Goal: Check status: Check status

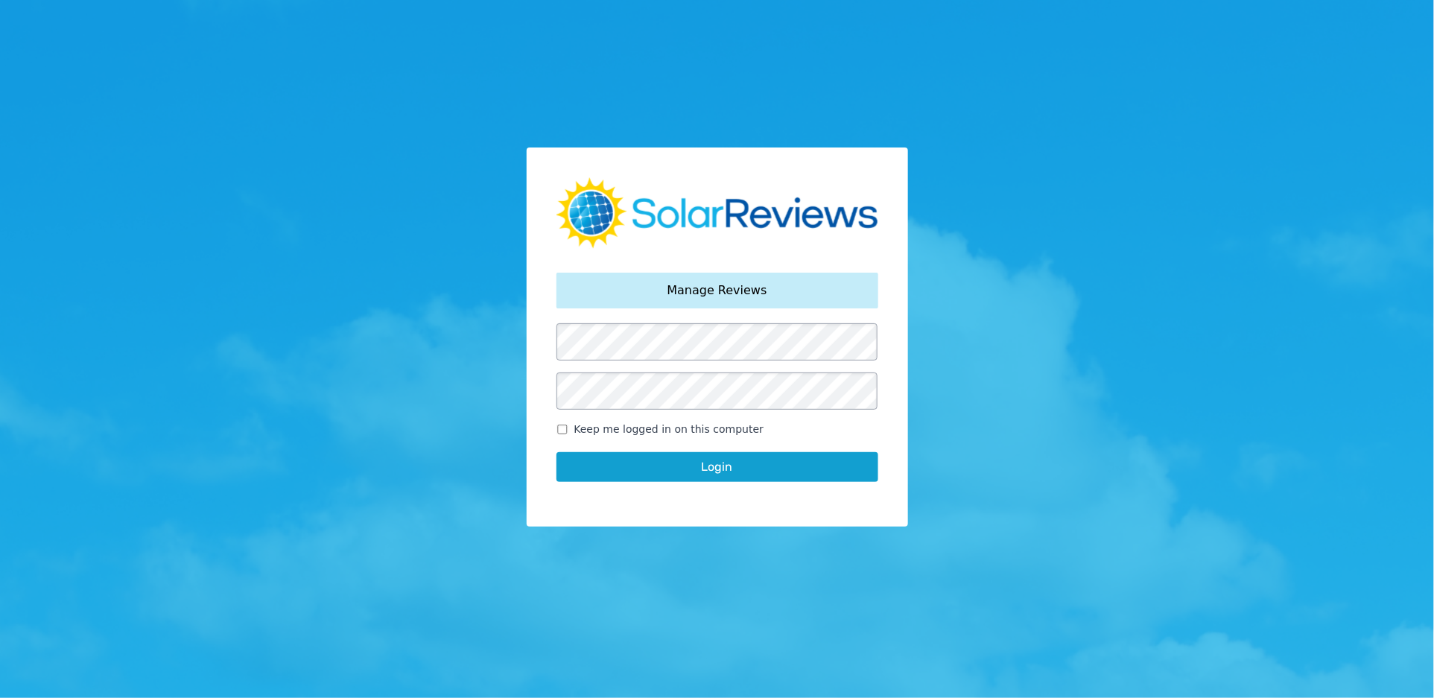
click at [556, 452] on button "Login" at bounding box center [717, 467] width 322 height 30
click at [676, 431] on span "Keep me logged in on this computer" at bounding box center [669, 430] width 190 height 16
click at [568, 431] on input "Keep me logged in on this computer" at bounding box center [562, 430] width 12 height 10
checkbox input "true"
click at [685, 480] on button "Login" at bounding box center [717, 467] width 322 height 30
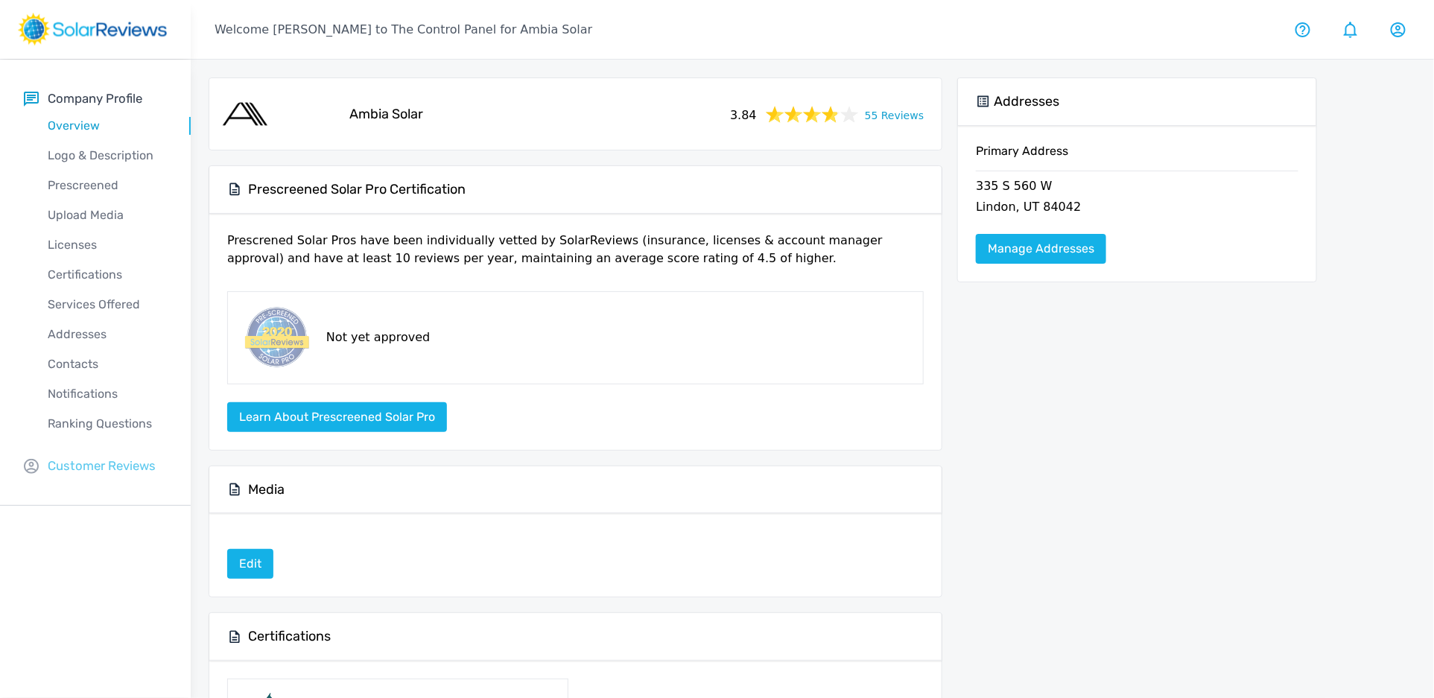
click at [53, 462] on p "Customer Reviews" at bounding box center [102, 466] width 108 height 19
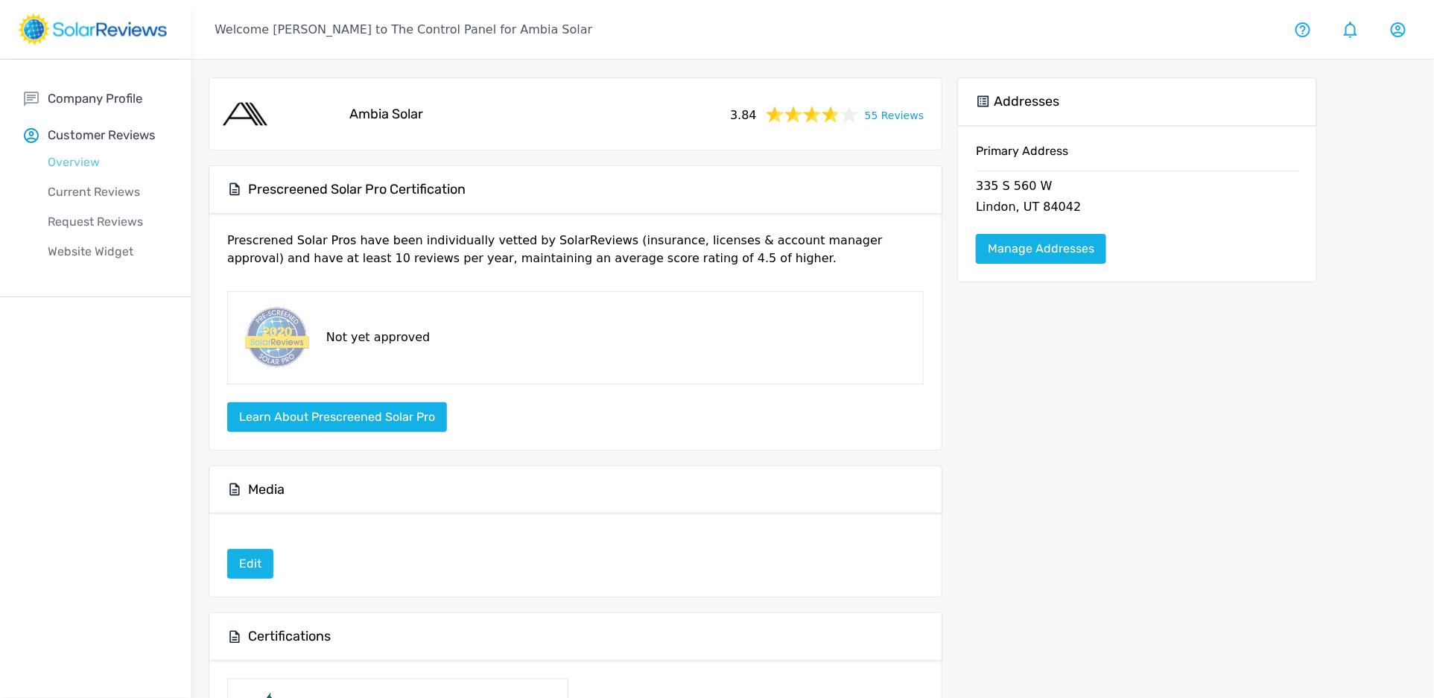
click at [80, 159] on p "Overview" at bounding box center [107, 162] width 167 height 18
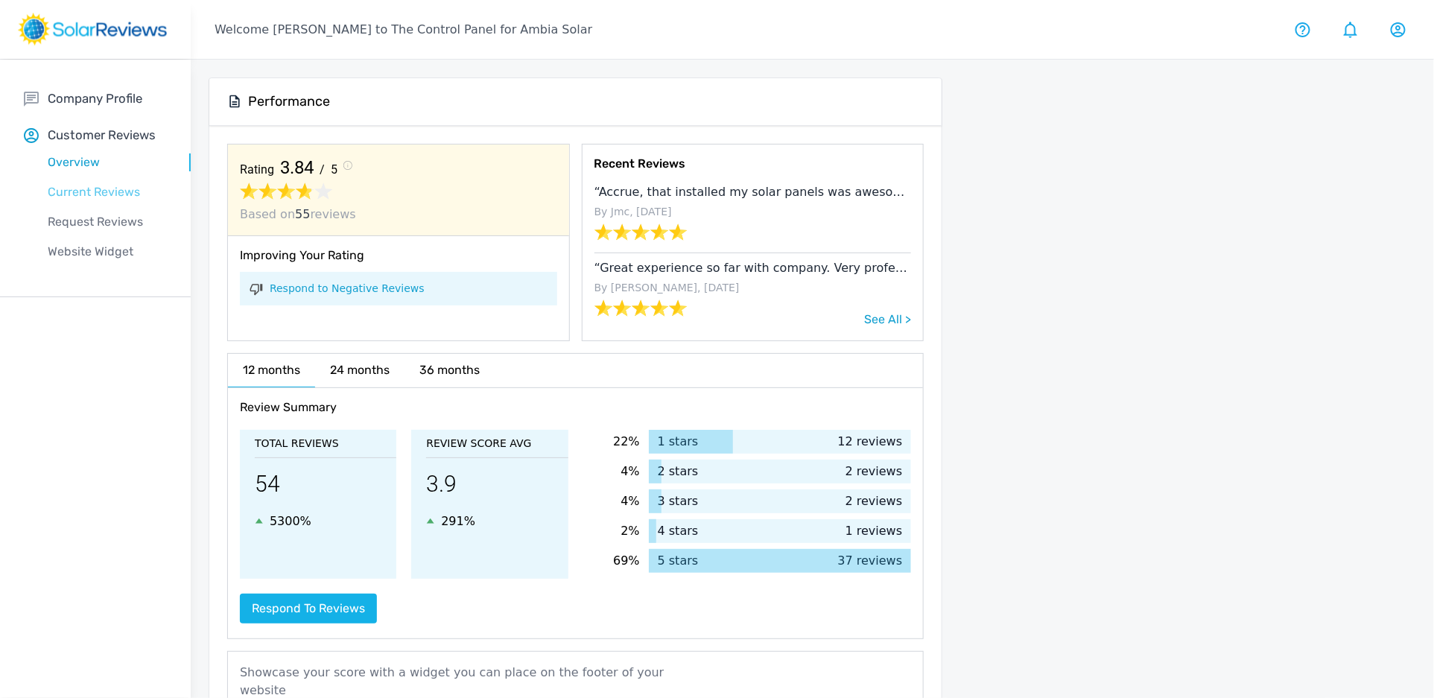
click at [94, 184] on p "Current Reviews" at bounding box center [107, 192] width 167 height 18
